Goal: Browse casually: Explore the website without a specific task or goal

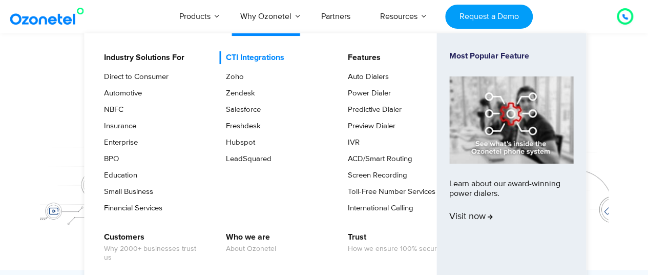
scroll to position [51, 0]
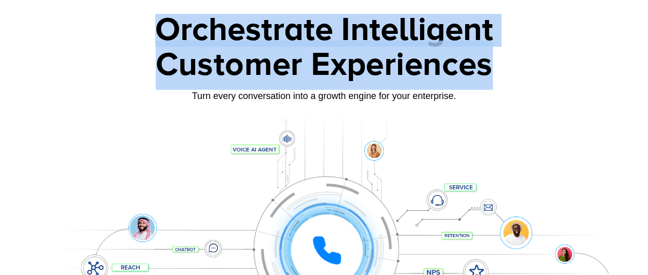
drag, startPoint x: 160, startPoint y: 30, endPoint x: 491, endPoint y: 77, distance: 334.0
click at [491, 77] on div "Orchestrate Intelligent Customer Experiences Turn every conversation into a gro…" at bounding box center [324, 183] width 569 height 339
click at [491, 77] on div "Customer Experiences" at bounding box center [324, 64] width 569 height 49
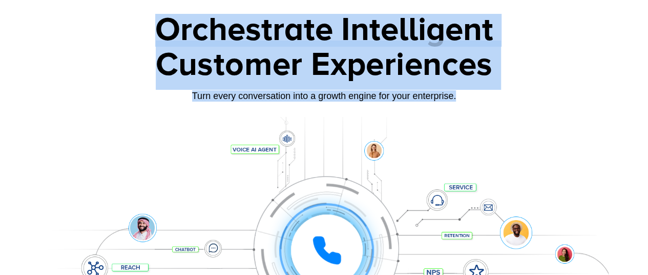
drag, startPoint x: 471, startPoint y: 96, endPoint x: 164, endPoint y: 13, distance: 317.6
click at [164, 14] on div "Orchestrate Intelligent Customer Experiences Turn every conversation into a gro…" at bounding box center [324, 183] width 569 height 339
click at [164, 14] on div "Orchestrate Intelligent" at bounding box center [324, 30] width 569 height 33
drag, startPoint x: 156, startPoint y: 25, endPoint x: 505, endPoint y: 115, distance: 360.5
click at [505, 115] on div "Orchestrate Intelligent Customer Experiences Turn every conversation into a gro…" at bounding box center [324, 183] width 569 height 339
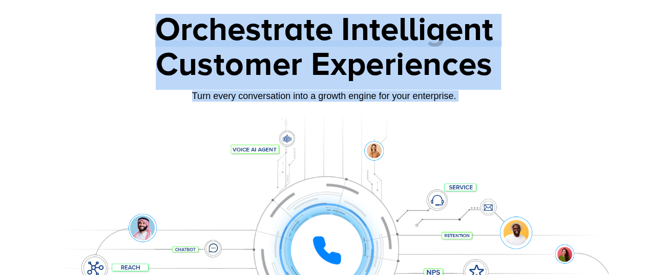
click at [505, 115] on div "Orchestrate Intelligent Customer Experiences Turn every conversation into a gro…" at bounding box center [324, 183] width 569 height 339
drag, startPoint x: 471, startPoint y: 106, endPoint x: 152, endPoint y: 30, distance: 327.7
click at [152, 30] on div "Orchestrate Intelligent Customer Experiences Turn every conversation into a gro…" at bounding box center [324, 183] width 569 height 339
click at [152, 30] on div "Orchestrate Intelligent" at bounding box center [324, 30] width 569 height 33
drag, startPoint x: 159, startPoint y: 28, endPoint x: 506, endPoint y: 111, distance: 357.3
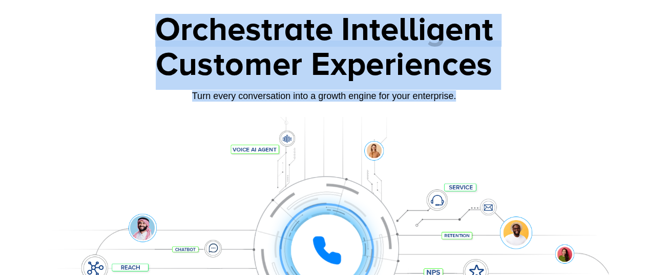
click at [506, 111] on div "Orchestrate Intelligent Customer Experiences Turn every conversation into a gro…" at bounding box center [324, 183] width 569 height 339
drag, startPoint x: 460, startPoint y: 101, endPoint x: 161, endPoint y: 25, distance: 308.3
click at [161, 25] on div "Orchestrate Intelligent Customer Experiences Turn every conversation into a gro…" at bounding box center [324, 183] width 569 height 339
click at [161, 25] on div "Orchestrate Intelligent" at bounding box center [324, 30] width 569 height 33
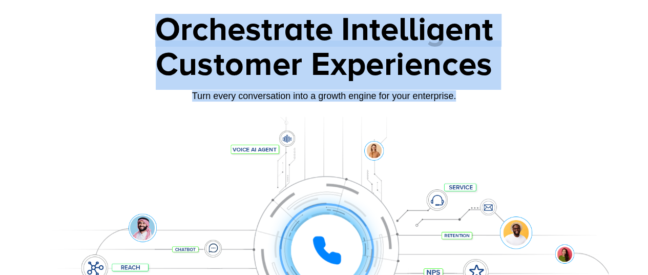
drag, startPoint x: 157, startPoint y: 26, endPoint x: 502, endPoint y: 107, distance: 354.0
click at [502, 107] on div "Orchestrate Intelligent Customer Experiences Turn every conversation into a gro…" at bounding box center [324, 183] width 569 height 339
drag, startPoint x: 476, startPoint y: 102, endPoint x: 154, endPoint y: 36, distance: 328.5
click at [154, 36] on div "Orchestrate Intelligent Customer Experiences Turn every conversation into a gro…" at bounding box center [324, 183] width 569 height 339
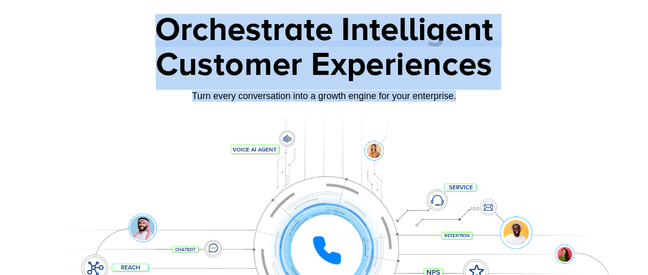
click at [154, 36] on div "Orchestrate Intelligent" at bounding box center [324, 30] width 569 height 33
drag, startPoint x: 156, startPoint y: 30, endPoint x: 465, endPoint y: 107, distance: 319.1
click at [465, 107] on div "Orchestrate Intelligent Customer Experiences Turn every conversation into a gro…" at bounding box center [324, 183] width 569 height 339
drag, startPoint x: 461, startPoint y: 97, endPoint x: 145, endPoint y: 37, distance: 322.0
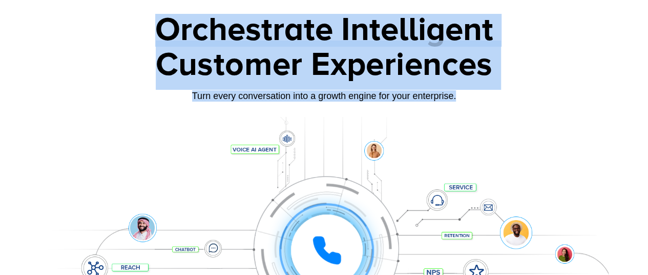
click at [145, 37] on div "Orchestrate Intelligent Customer Experiences Turn every conversation into a gro…" at bounding box center [324, 183] width 569 height 339
click at [145, 37] on div "Orchestrate Intelligent" at bounding box center [324, 30] width 569 height 33
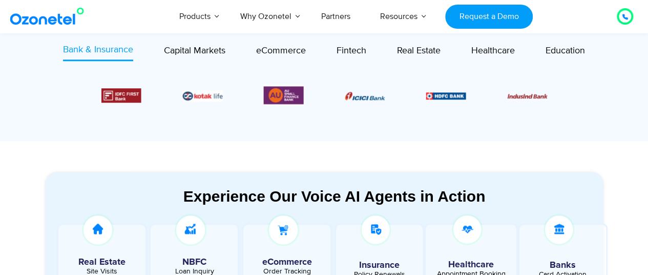
scroll to position [359, 0]
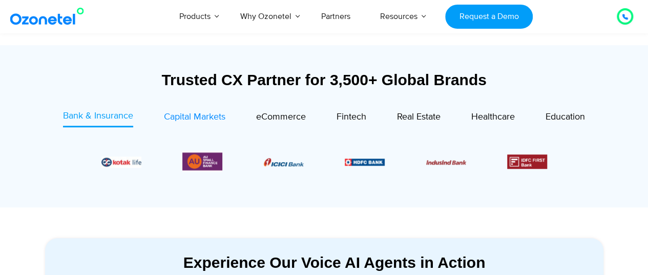
click at [225, 114] on span "Capital Markets" at bounding box center [195, 116] width 62 height 11
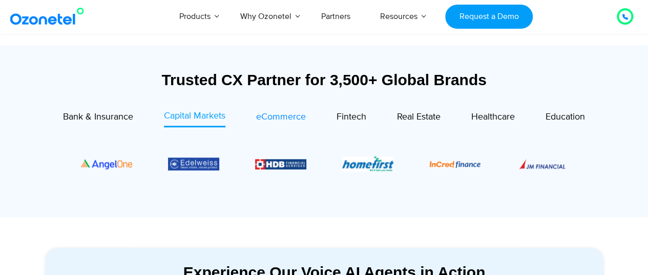
click at [287, 115] on span "eCommerce" at bounding box center [281, 116] width 50 height 11
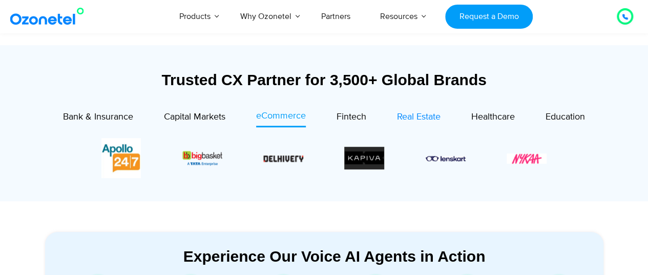
click at [409, 115] on span "Real Estate" at bounding box center [419, 116] width 44 height 11
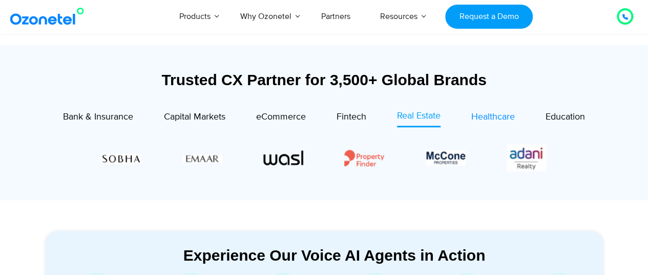
click at [499, 117] on span "Healthcare" at bounding box center [494, 116] width 44 height 11
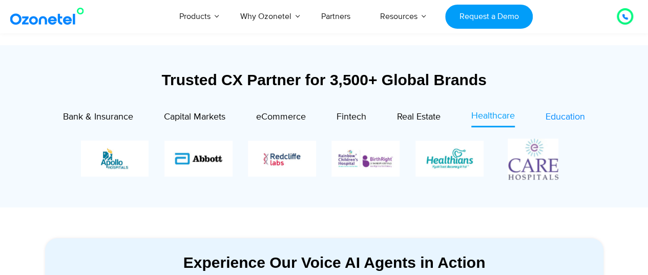
click at [572, 116] on span "Education" at bounding box center [565, 116] width 39 height 11
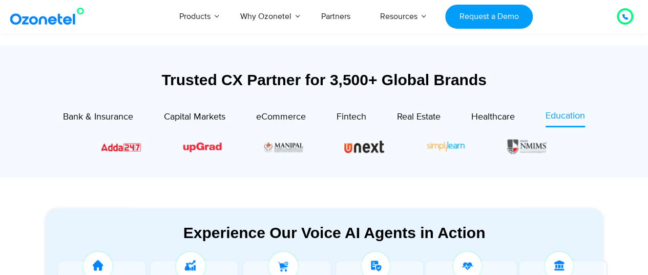
click at [369, 117] on div "Real Estate" at bounding box center [403, 118] width 74 height 18
click at [353, 118] on span "Fintech" at bounding box center [352, 116] width 30 height 11
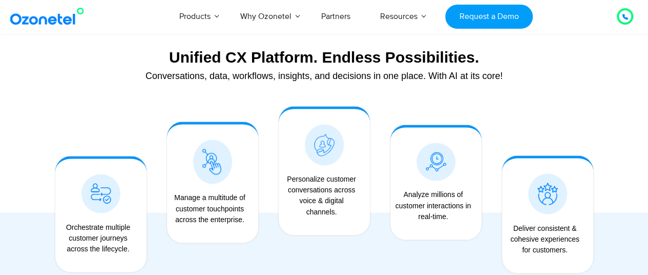
scroll to position [820, 0]
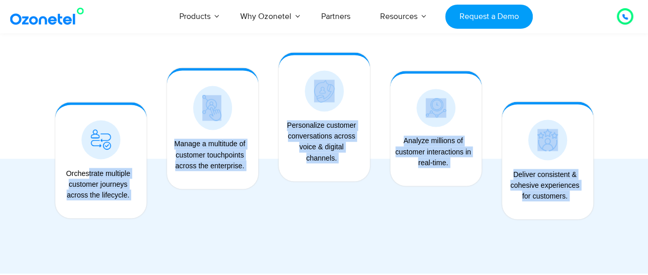
drag, startPoint x: 69, startPoint y: 175, endPoint x: 610, endPoint y: 200, distance: 541.9
click at [610, 200] on div "Unified CX Platform. Endless Possibilities. Conversations, data, workflows, ins…" at bounding box center [324, 121] width 584 height 304
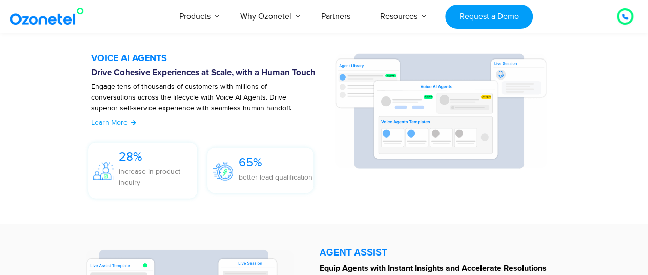
scroll to position [1076, 0]
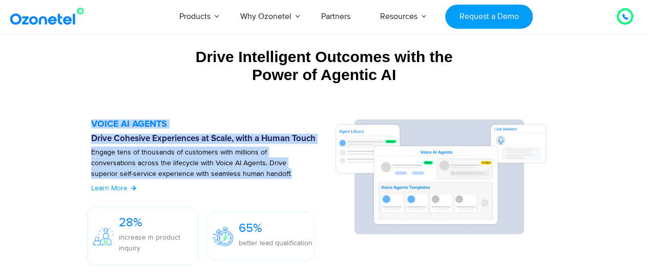
drag, startPoint x: 92, startPoint y: 124, endPoint x: 296, endPoint y: 175, distance: 210.3
click at [296, 175] on div "VOICE AI AGENTS Drive Cohesive Experiences at Scale, with a Human Touch Engage …" at bounding box center [207, 194] width 233 height 150
click at [296, 175] on p "Engage tens of thousands of customers with millions of conversations across the…" at bounding box center [194, 168] width 207 height 43
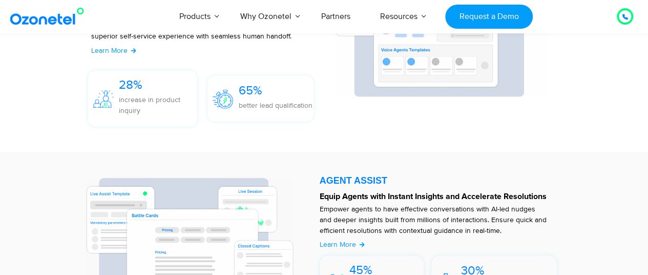
scroll to position [1230, 0]
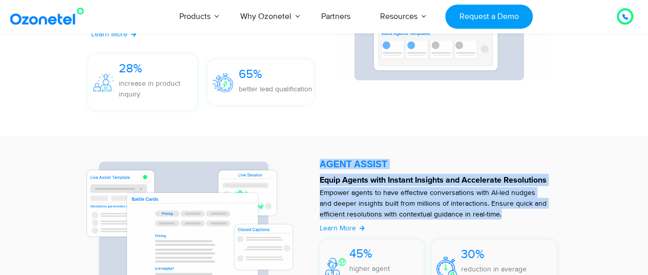
drag, startPoint x: 320, startPoint y: 163, endPoint x: 525, endPoint y: 212, distance: 210.7
click at [525, 212] on div "AGENT ASSIST Equip Agents with Instant Insights and Accelerate Resolutions Empo…" at bounding box center [441, 228] width 253 height 145
click at [525, 212] on p "Empower agents to have effective conversations with AI-led nudges and deeper in…" at bounding box center [434, 203] width 228 height 32
click at [526, 198] on p "Empower agents to have effective conversations with AI-led nudges and deeper in…" at bounding box center [434, 203] width 228 height 32
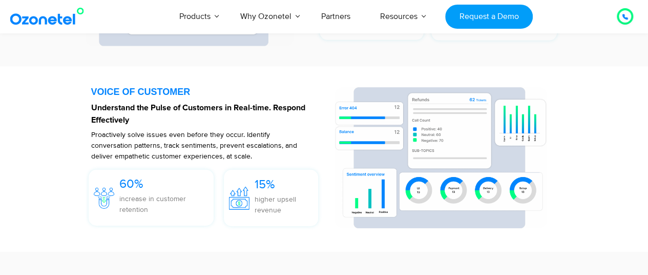
scroll to position [1435, 0]
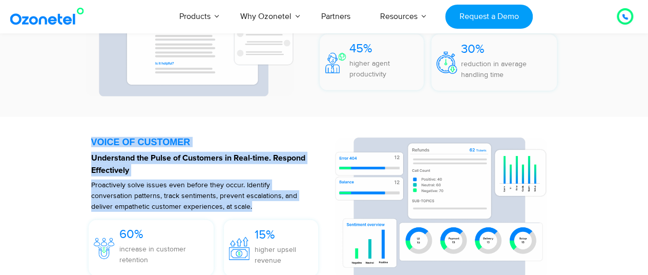
drag, startPoint x: 93, startPoint y: 143, endPoint x: 278, endPoint y: 208, distance: 196.0
click at [278, 208] on div "VOICE OF CUSTOMER Understand the Pulse of Customers in Real-time. Respond Effec…" at bounding box center [207, 209] width 233 height 144
click at [278, 208] on p "Proactively solve issues even before they occur. Identify conversation patterns…" at bounding box center [194, 195] width 207 height 32
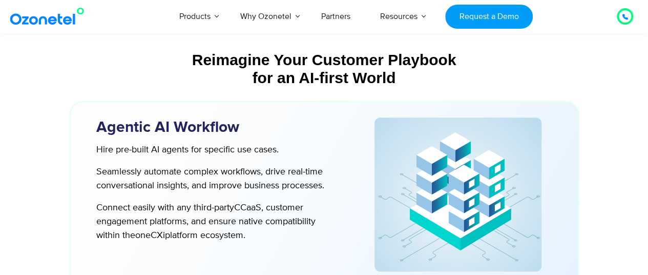
scroll to position [2512, 0]
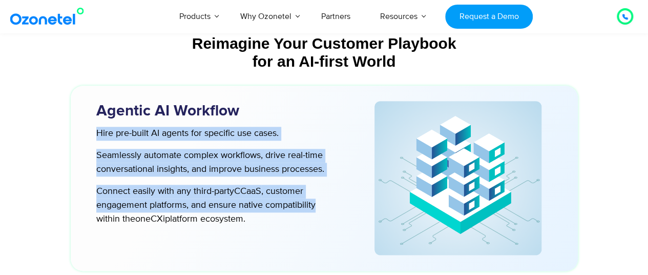
drag, startPoint x: 97, startPoint y: 134, endPoint x: 323, endPoint y: 216, distance: 240.0
click at [323, 216] on div "Hire pre-built AI agents for specific use cases. Seamlessly automate complex wo…" at bounding box center [205, 176] width 239 height 99
click at [323, 216] on p "Connect easily with any third-party CCaaS , customer engagement platforms, and …" at bounding box center [210, 206] width 229 height 42
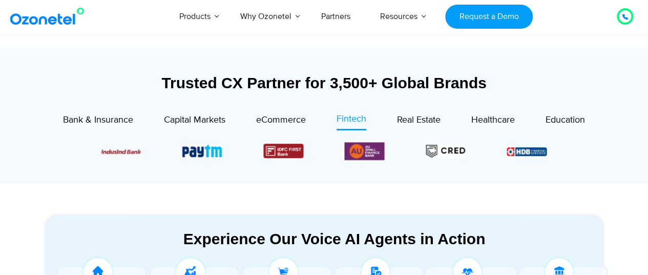
scroll to position [0, 0]
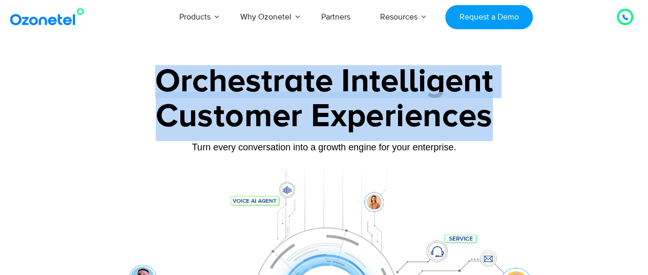
drag, startPoint x: 163, startPoint y: 83, endPoint x: 495, endPoint y: 133, distance: 335.9
click at [495, 133] on div "Orchestrate Intelligent Customer Experiences Turn every conversation into a gro…" at bounding box center [324, 234] width 569 height 339
click at [495, 133] on div "Customer Experiences" at bounding box center [324, 116] width 569 height 49
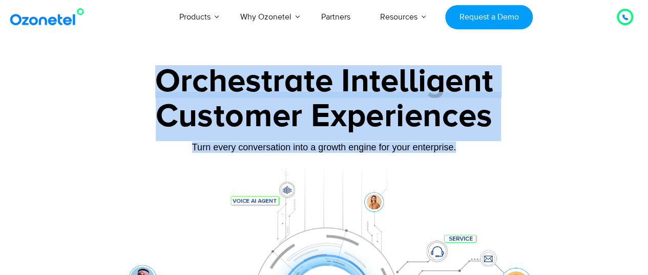
drag, startPoint x: 460, startPoint y: 144, endPoint x: 161, endPoint y: 65, distance: 309.0
click at [161, 65] on div "Orchestrate Intelligent Customer Experiences Turn every conversation into a gro…" at bounding box center [324, 234] width 569 height 339
click at [162, 65] on div "Orchestrate Intelligent" at bounding box center [324, 81] width 569 height 33
drag, startPoint x: 160, startPoint y: 78, endPoint x: 474, endPoint y: 171, distance: 327.5
click at [474, 171] on div "Orchestrate Intelligent Customer Experiences Turn every conversation into a gro…" at bounding box center [324, 234] width 569 height 339
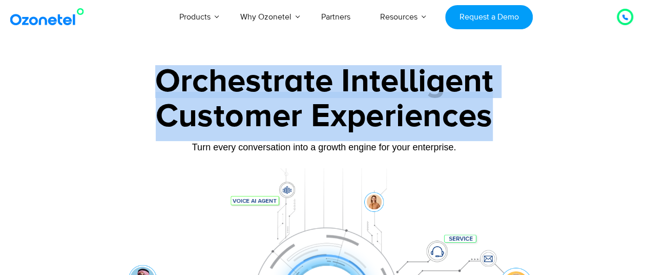
drag, startPoint x: 167, startPoint y: 76, endPoint x: 494, endPoint y: 113, distance: 329.0
click at [494, 113] on div "Orchestrate Intelligent Customer Experiences Turn every conversation into a gro…" at bounding box center [324, 234] width 569 height 339
click at [494, 113] on div "Customer Experiences" at bounding box center [324, 116] width 569 height 49
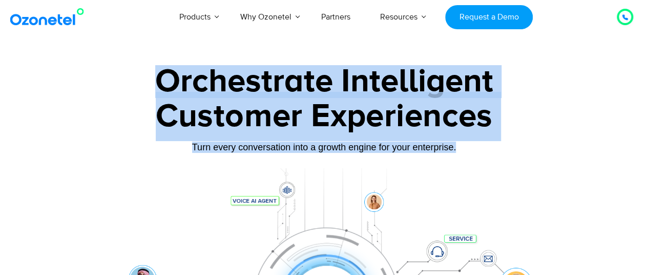
drag, startPoint x: 460, startPoint y: 151, endPoint x: 148, endPoint y: 67, distance: 323.6
click at [148, 67] on div "Orchestrate Intelligent Customer Experiences Turn every conversation into a gro…" at bounding box center [324, 234] width 569 height 339
click at [148, 67] on div "Orchestrate Intelligent" at bounding box center [324, 81] width 569 height 33
drag, startPoint x: 160, startPoint y: 75, endPoint x: 492, endPoint y: 170, distance: 345.3
click at [492, 170] on div "Orchestrate Intelligent Customer Experiences Turn every conversation into a gro…" at bounding box center [324, 234] width 569 height 339
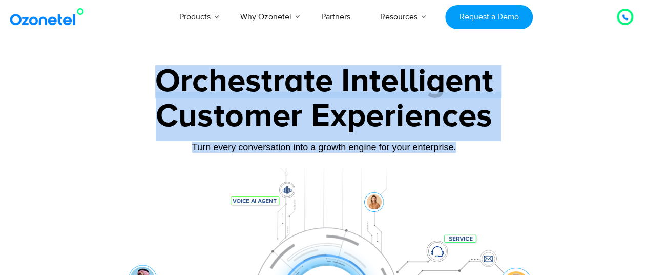
drag, startPoint x: 461, startPoint y: 150, endPoint x: 130, endPoint y: 77, distance: 338.9
click at [130, 77] on div "Orchestrate Intelligent Customer Experiences Turn every conversation into a gro…" at bounding box center [324, 234] width 569 height 339
click at [130, 77] on div "Orchestrate Intelligent" at bounding box center [324, 81] width 569 height 33
drag, startPoint x: 149, startPoint y: 79, endPoint x: 477, endPoint y: 175, distance: 341.6
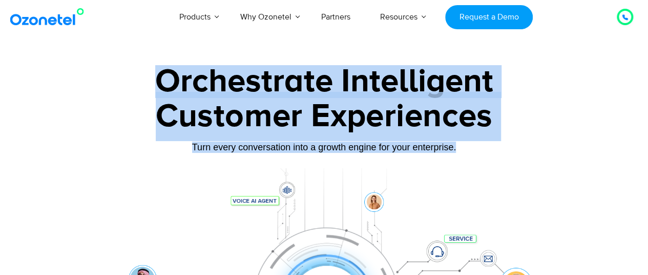
click at [477, 175] on div "Orchestrate Intelligent Customer Experiences Turn every conversation into a gro…" at bounding box center [324, 234] width 569 height 339
click at [480, 147] on div "Turn every conversation into a growth engine for your enterprise." at bounding box center [324, 146] width 569 height 11
drag, startPoint x: 469, startPoint y: 150, endPoint x: 164, endPoint y: 76, distance: 313.8
click at [164, 76] on div "Orchestrate Intelligent Customer Experiences Turn every conversation into a gro…" at bounding box center [324, 234] width 569 height 339
click at [162, 76] on div "Orchestrate Intelligent" at bounding box center [324, 81] width 569 height 33
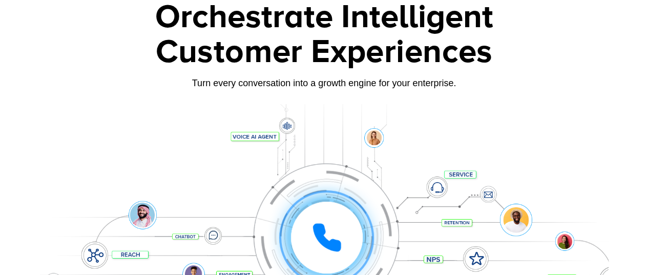
scroll to position [51, 0]
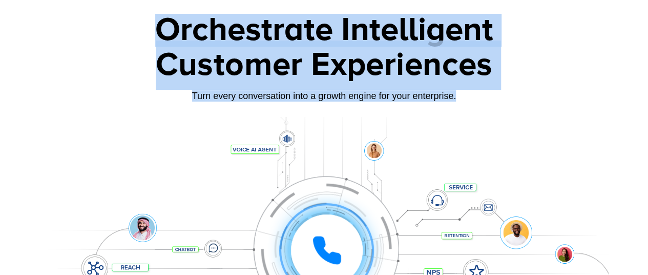
drag, startPoint x: 461, startPoint y: 95, endPoint x: 165, endPoint y: 32, distance: 302.8
click at [165, 32] on div "Orchestrate Intelligent Customer Experiences Turn every conversation into a gro…" at bounding box center [324, 183] width 569 height 339
click at [165, 32] on div "Orchestrate Intelligent" at bounding box center [324, 30] width 569 height 33
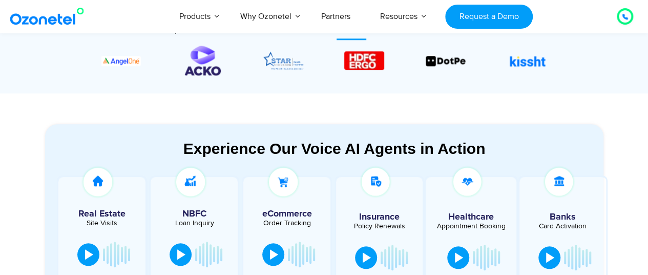
scroll to position [513, 0]
